Goal: Information Seeking & Learning: Understand process/instructions

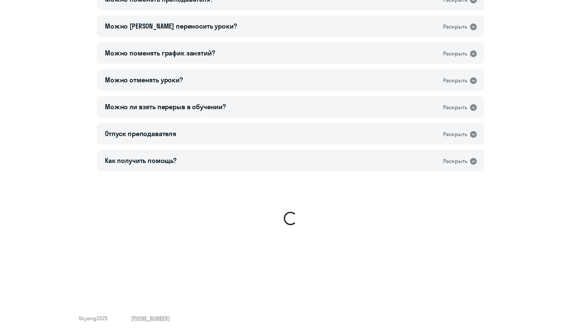
scroll to position [468, 0]
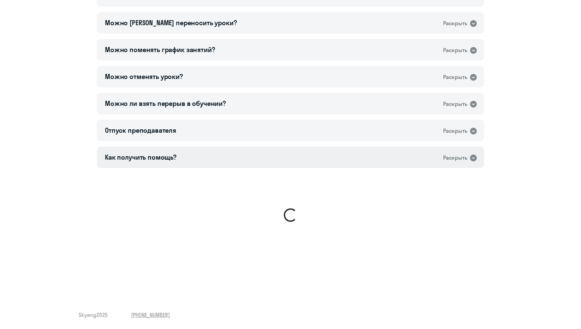
click at [283, 161] on div "Как получить помощь? Раскрыть" at bounding box center [290, 158] width 387 height 22
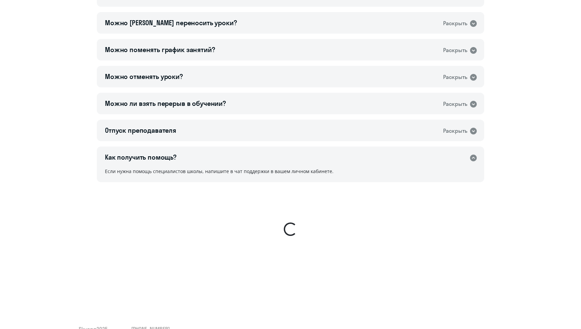
click at [283, 161] on div "Как получить помощь? Раскрыть" at bounding box center [290, 158] width 387 height 22
